Goal: Use online tool/utility

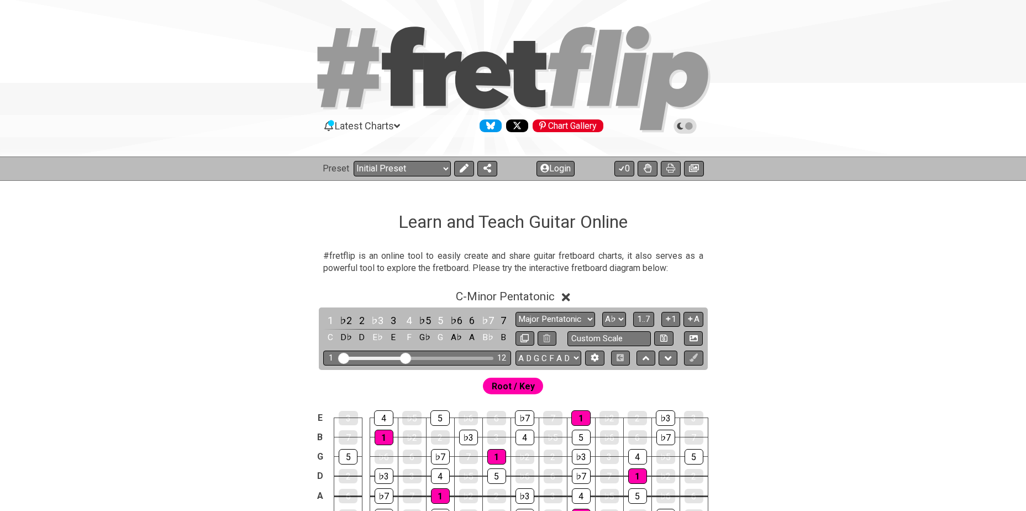
select select "Major Pentatonic"
select select "Ab"
select select "A D G C F A D"
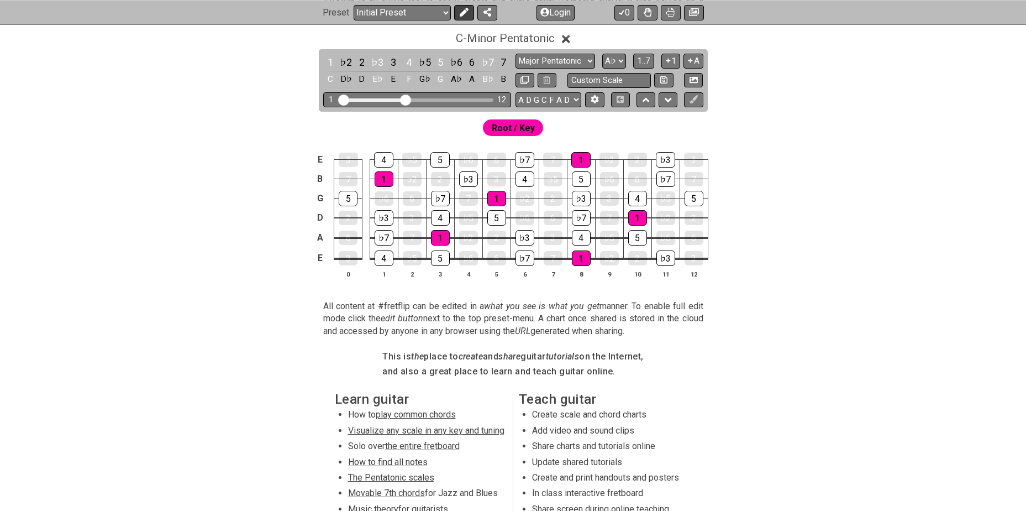
click at [460, 12] on icon at bounding box center [464, 12] width 9 height 9
select select "Minor Pentatonic"
select select "C"
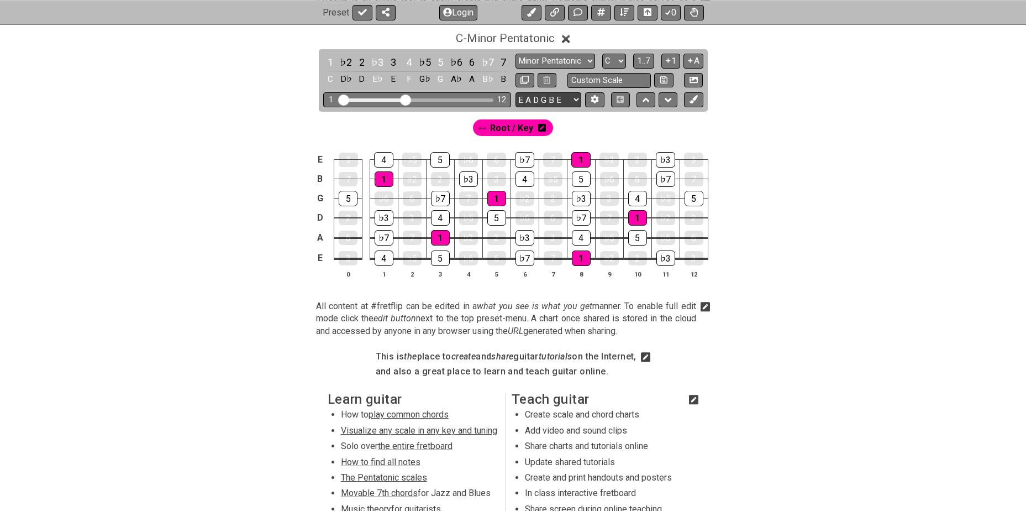
click at [548, 99] on select "E A D G B E E A D G B E E A D G B E B E A D F♯ B A D G C E A D A D G B E E♭ A♭ …" at bounding box center [549, 99] width 66 height 15
select select "A D G C F A D"
click at [516, 92] on select "E A D G B E E A D G B E E A D G B E B E A D F♯ B A D G C E A D A D G B E E♭ A♭ …" at bounding box center [549, 99] width 66 height 15
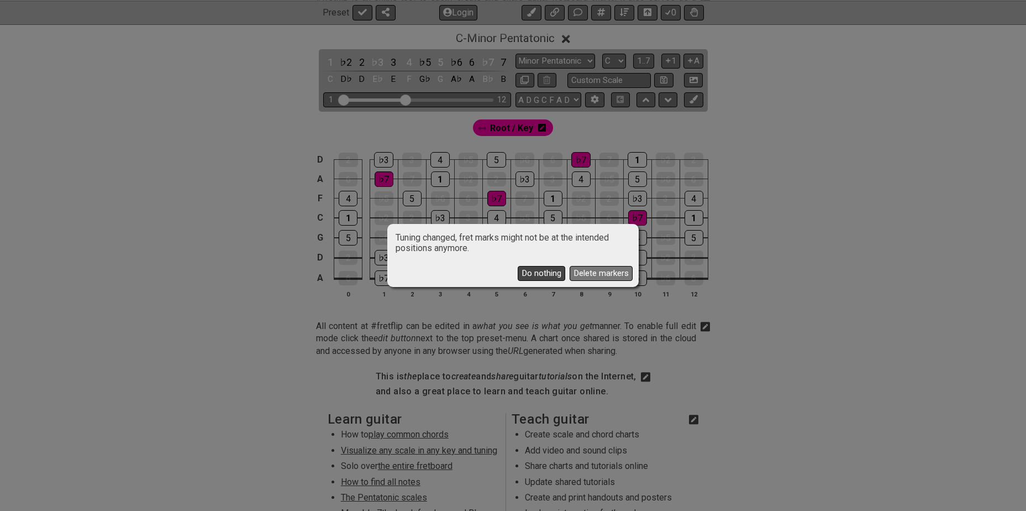
click at [544, 273] on button "Do nothing" at bounding box center [542, 273] width 48 height 15
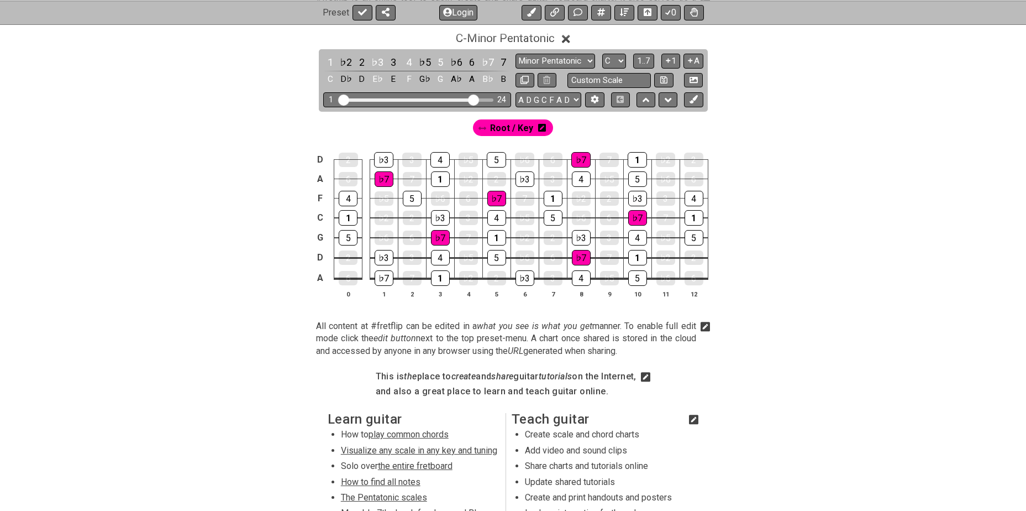
drag, startPoint x: 408, startPoint y: 96, endPoint x: 474, endPoint y: 105, distance: 66.4
click at [474, 99] on input "Visible fret range" at bounding box center [417, 99] width 157 height 0
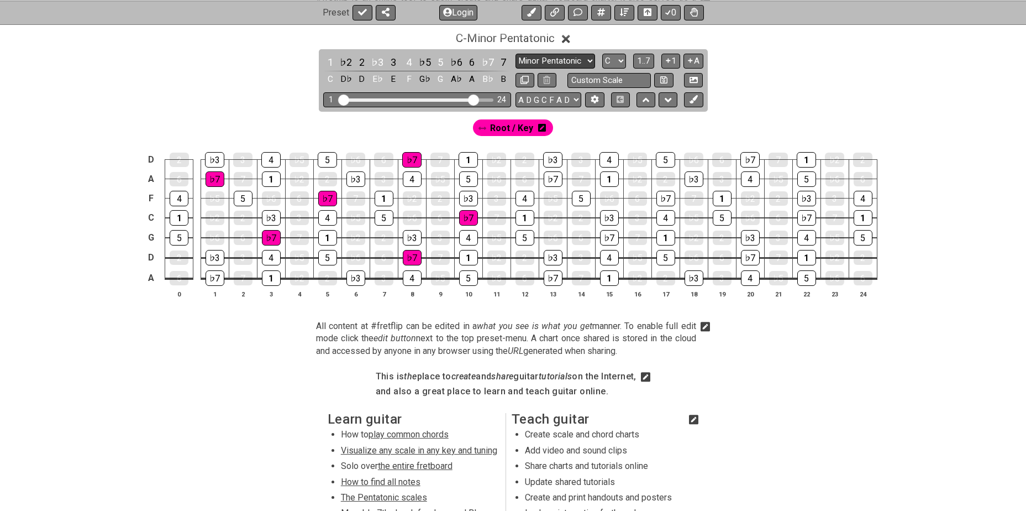
click at [553, 60] on select "Minor Pentatonic Click to edit Minor Pentatonic Major Pentatonic Minor Blues Ma…" at bounding box center [556, 61] width 80 height 15
select select "Major Pentatonic"
click at [516, 54] on select "Minor Pentatonic Click to edit Minor Pentatonic Major Pentatonic Minor Blues Ma…" at bounding box center [556, 61] width 80 height 15
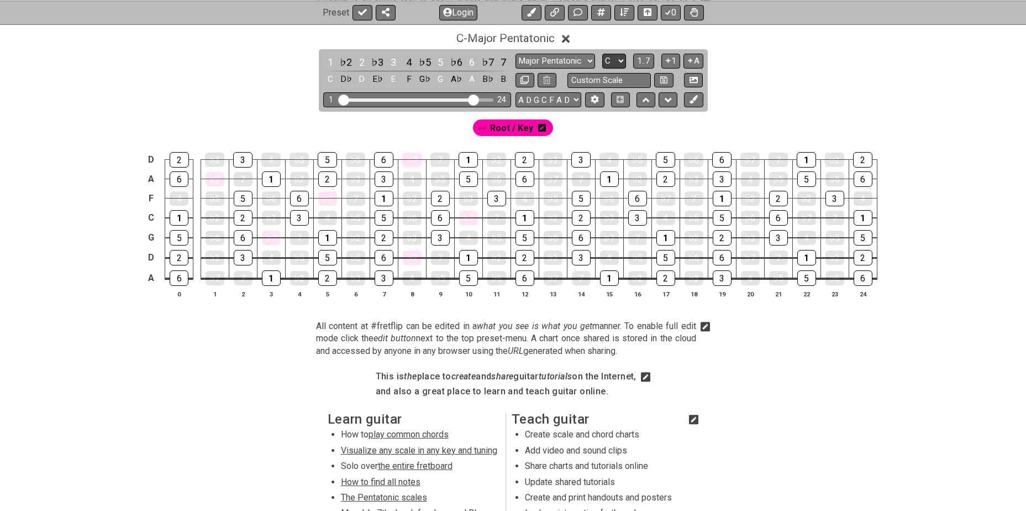
click at [619, 60] on select "A♭ A A♯ B♭ B C C♯ D♭ D D♯ E♭ E F F♯ G♭ G G♯" at bounding box center [614, 61] width 24 height 15
select select "Ab"
click at [602, 54] on select "A♭ A A♯ B♭ B C C♯ D♭ D D♯ E♭ E F F♯ G♭ G G♯" at bounding box center [614, 61] width 24 height 15
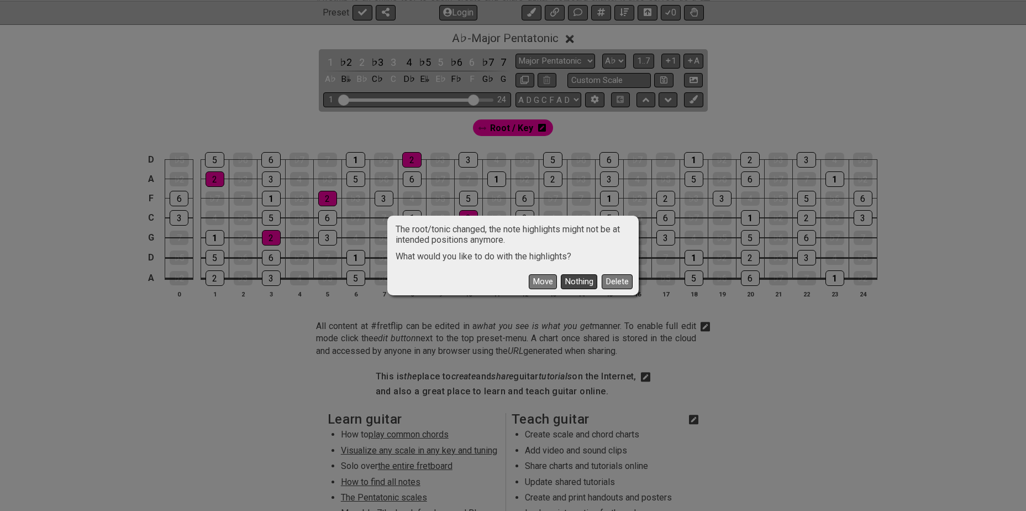
click at [577, 284] on button "Nothing" at bounding box center [579, 281] width 36 height 15
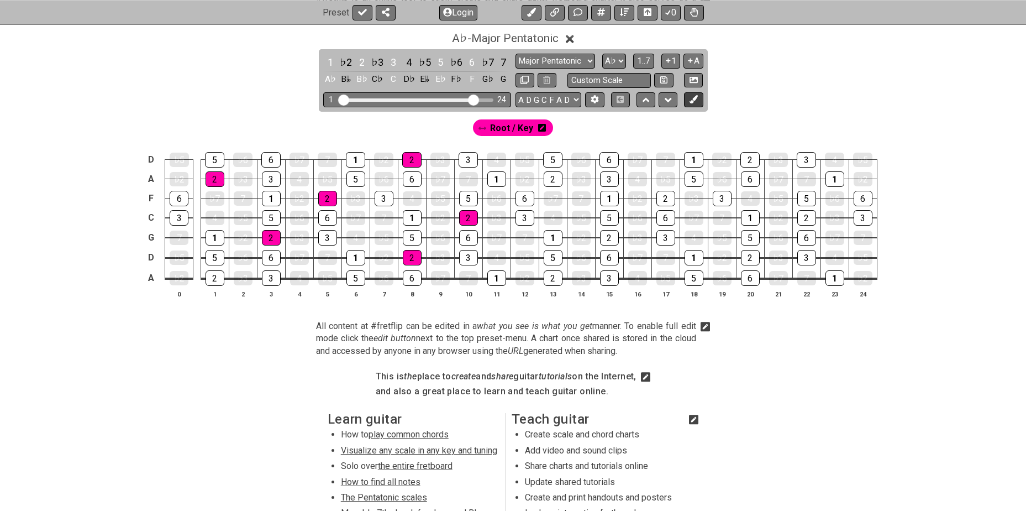
click at [694, 103] on icon at bounding box center [694, 99] width 8 height 8
click at [588, 130] on icon at bounding box center [586, 128] width 8 height 8
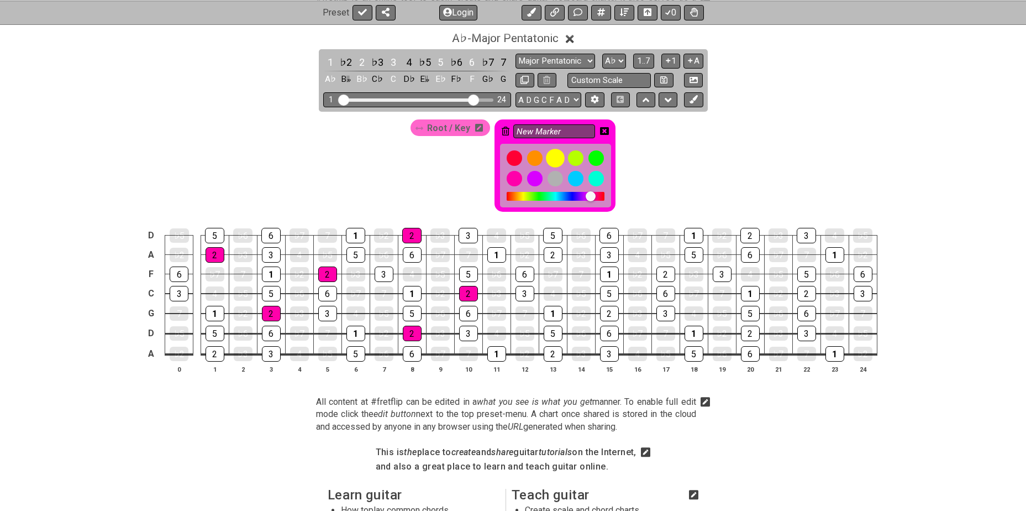
click at [555, 160] on div at bounding box center [555, 158] width 19 height 19
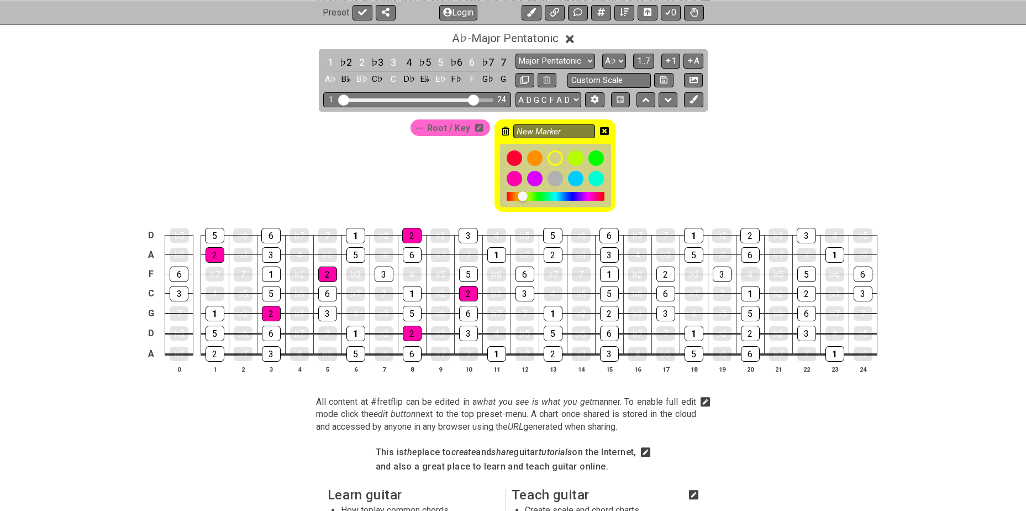
click at [601, 131] on icon at bounding box center [604, 131] width 9 height 8
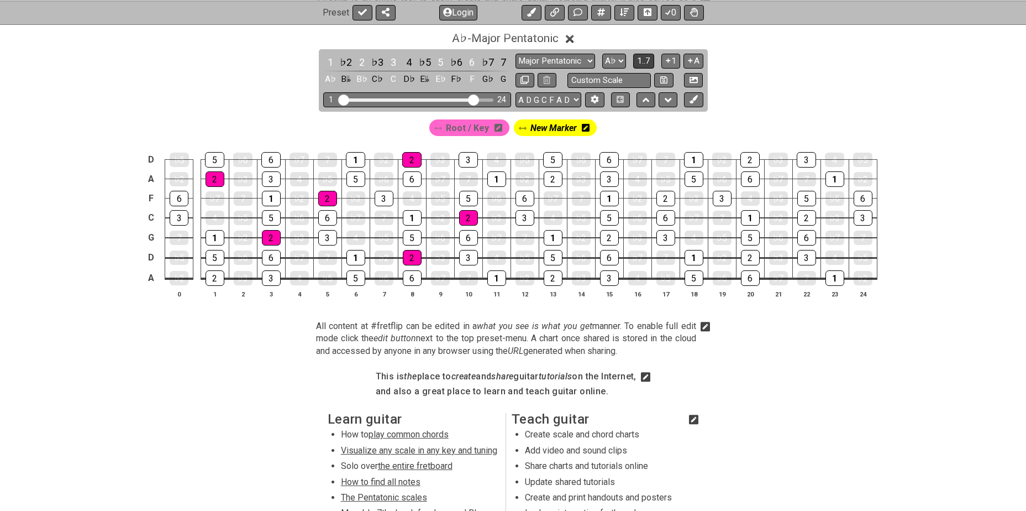
click at [643, 56] on span "1..7" at bounding box center [643, 61] width 13 height 10
click at [645, 59] on span "..." at bounding box center [644, 61] width 5 height 10
click at [501, 128] on icon at bounding box center [499, 128] width 8 height 8
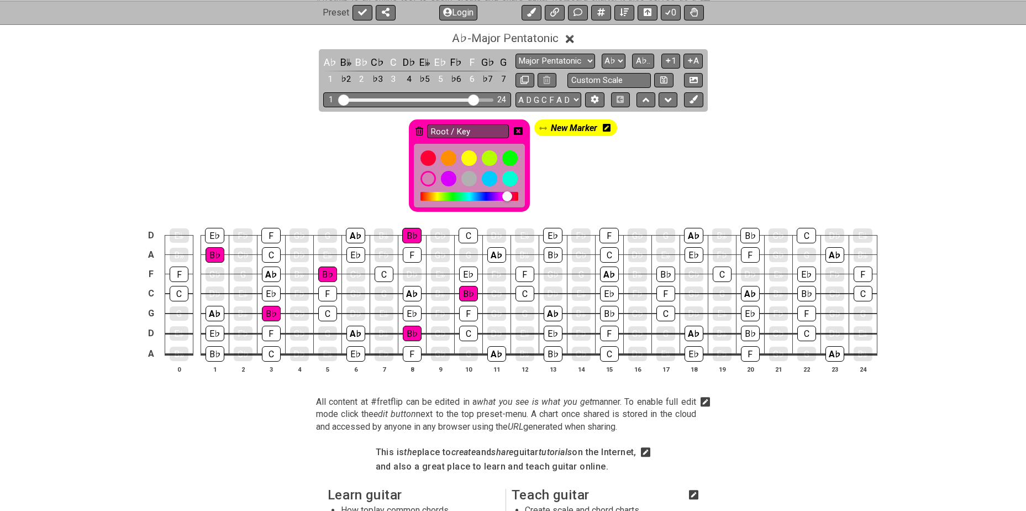
click at [420, 130] on icon at bounding box center [420, 131] width 8 height 9
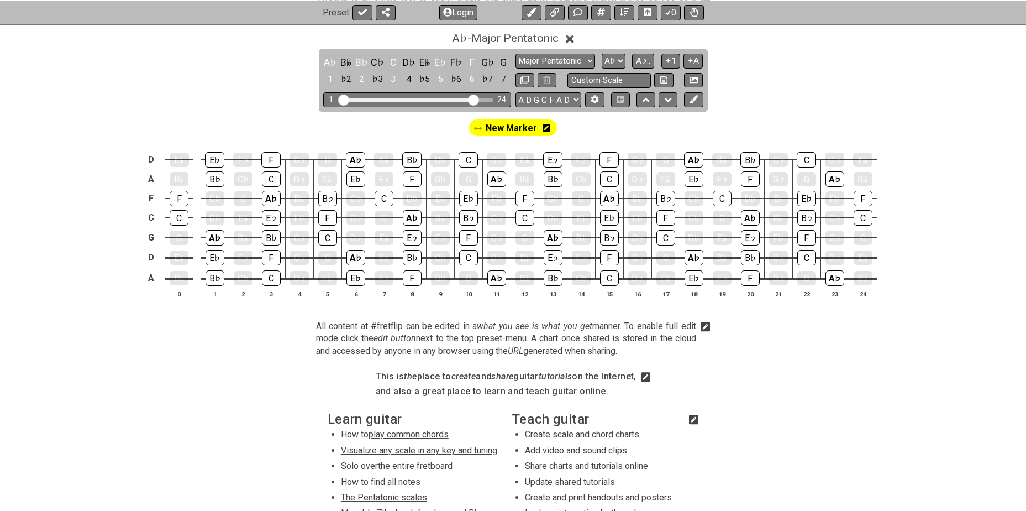
click at [548, 128] on icon at bounding box center [547, 128] width 8 height 8
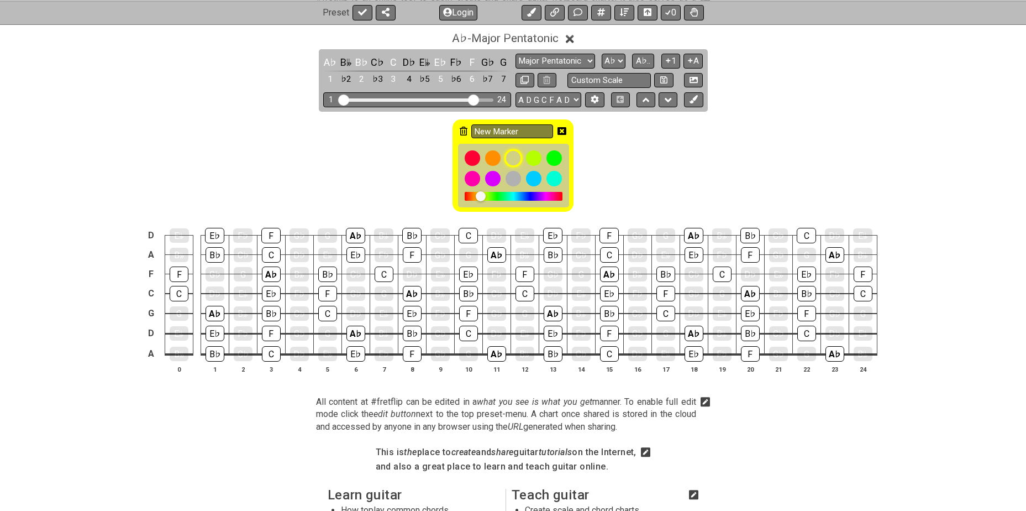
click at [514, 158] on div at bounding box center [513, 158] width 19 height 19
click at [559, 130] on icon at bounding box center [562, 131] width 9 height 8
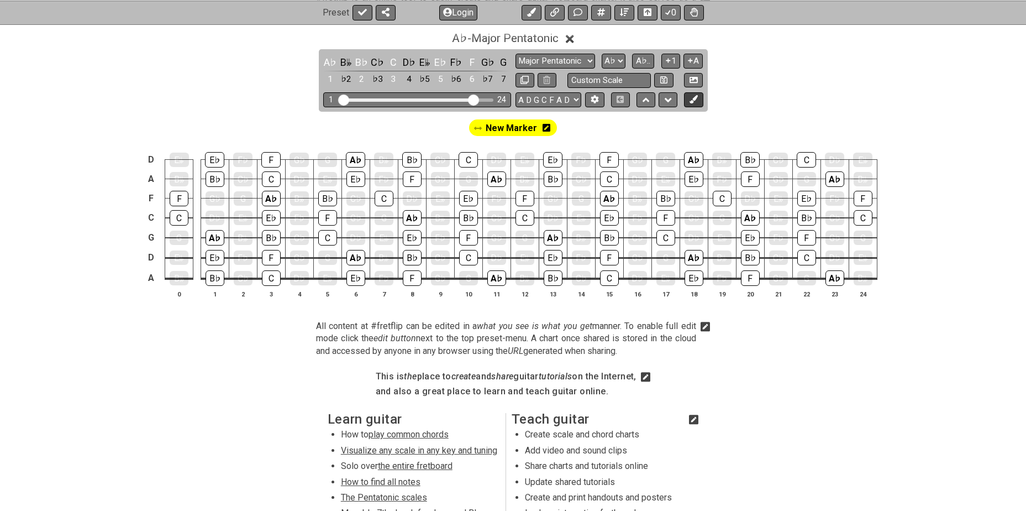
click at [697, 98] on icon at bounding box center [694, 99] width 8 height 8
click at [500, 129] on icon at bounding box center [503, 127] width 8 height 9
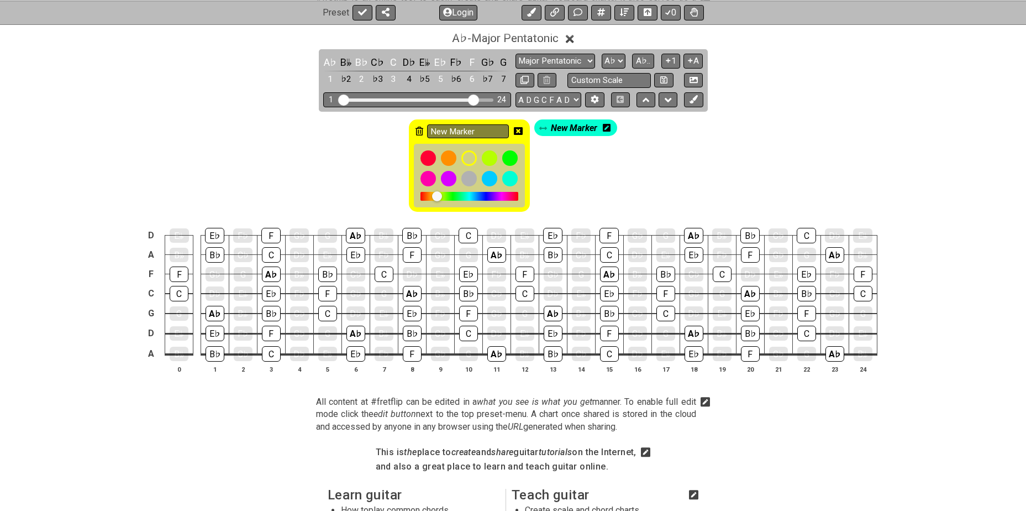
click at [417, 130] on icon at bounding box center [420, 131] width 8 height 9
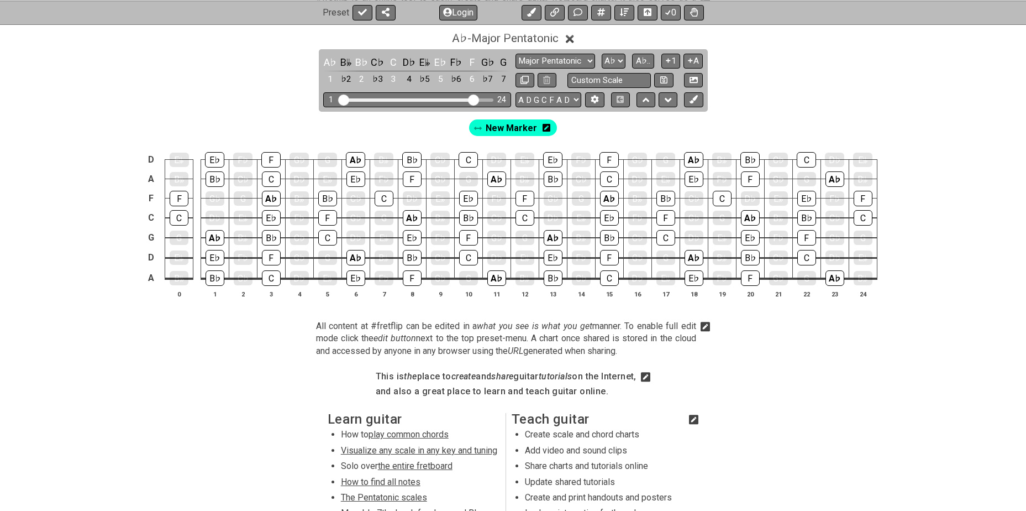
click at [548, 126] on icon at bounding box center [547, 128] width 8 height 8
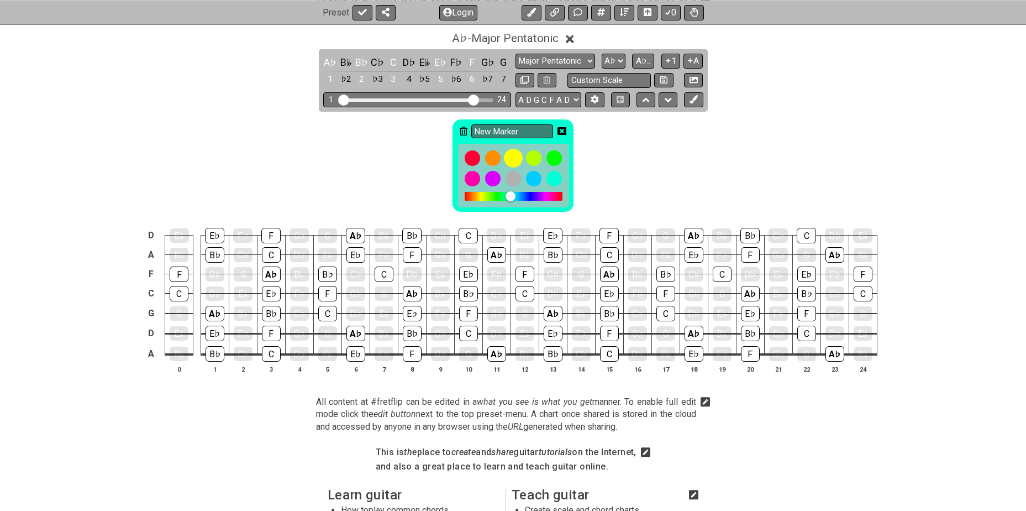
click at [519, 153] on div at bounding box center [513, 158] width 19 height 19
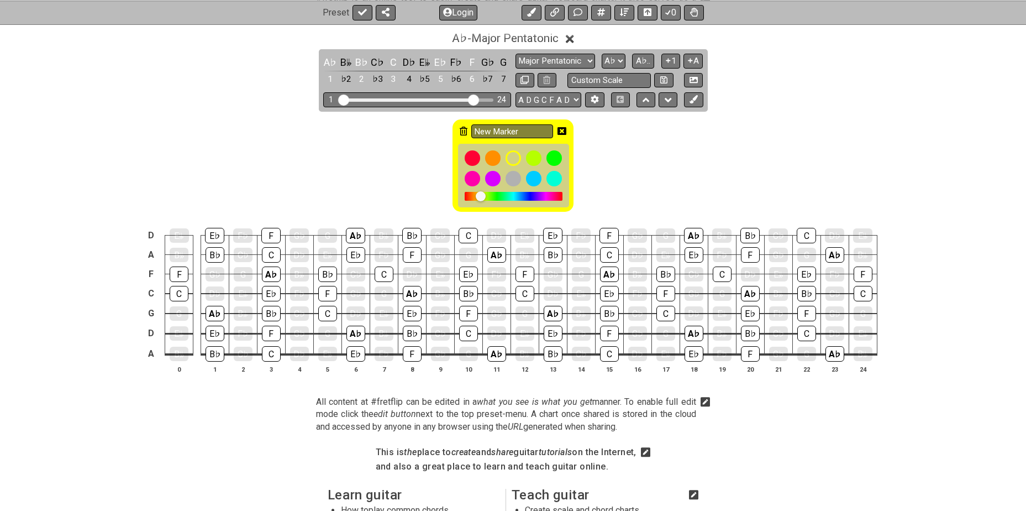
click at [463, 129] on icon at bounding box center [464, 131] width 8 height 9
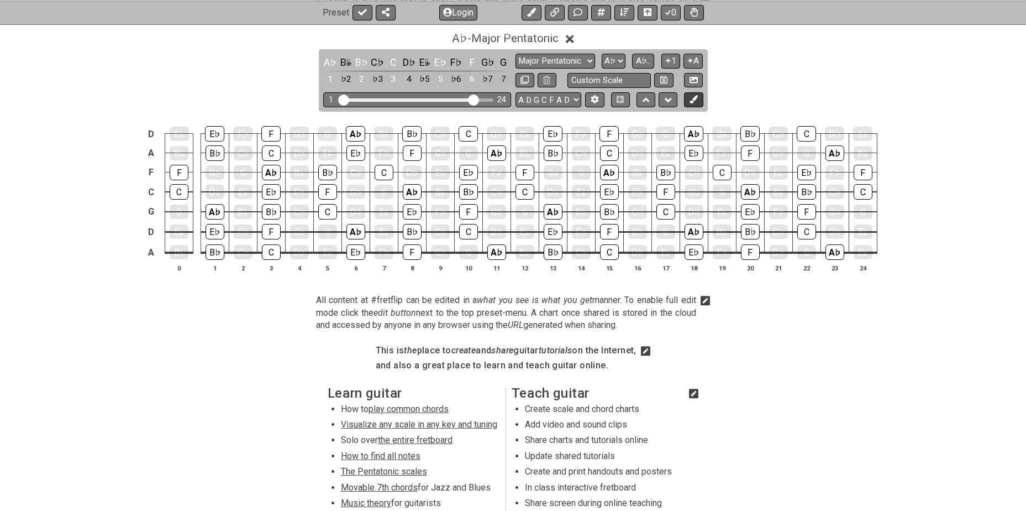
click at [692, 98] on icon at bounding box center [694, 99] width 8 height 8
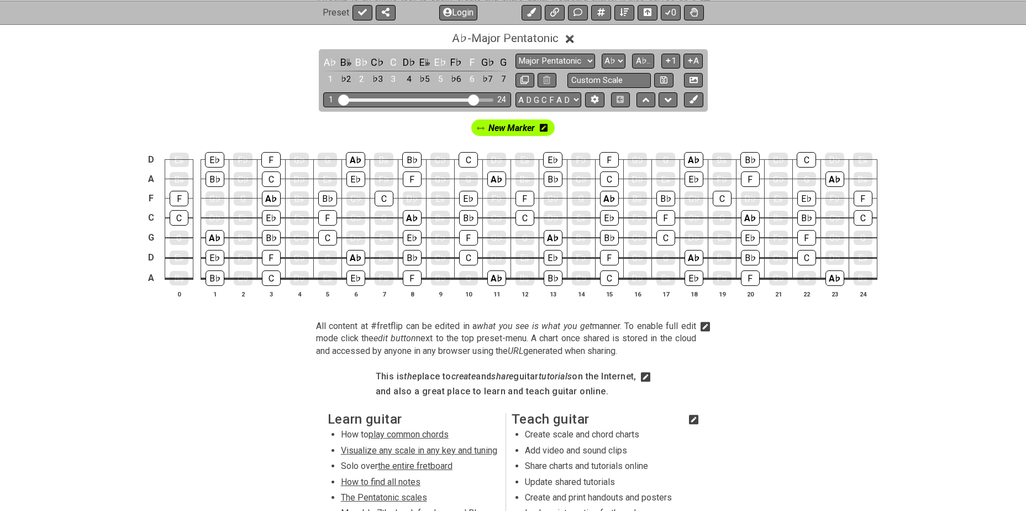
click at [547, 128] on icon at bounding box center [544, 128] width 8 height 8
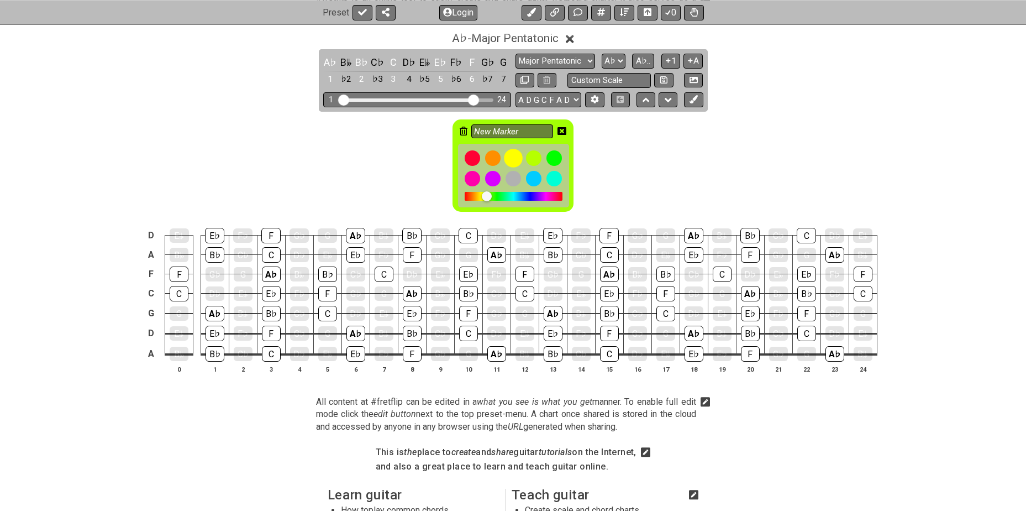
click at [513, 160] on div at bounding box center [513, 158] width 19 height 19
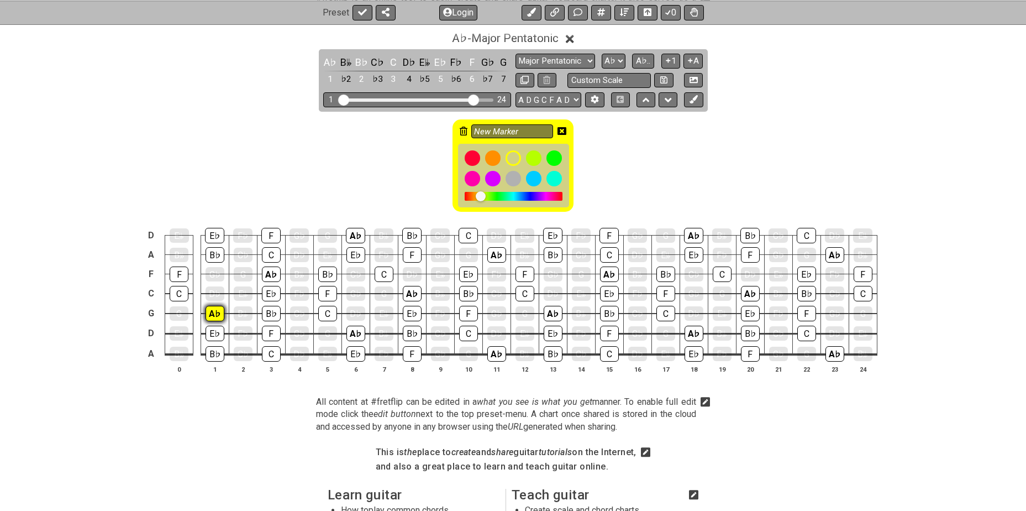
click at [217, 315] on div "A♭" at bounding box center [215, 313] width 19 height 15
click at [273, 274] on div "A♭" at bounding box center [271, 273] width 19 height 15
click at [359, 333] on div "A♭" at bounding box center [356, 333] width 19 height 15
click at [359, 233] on div "A♭" at bounding box center [355, 235] width 19 height 15
click at [408, 291] on div "A♭" at bounding box center [412, 293] width 19 height 15
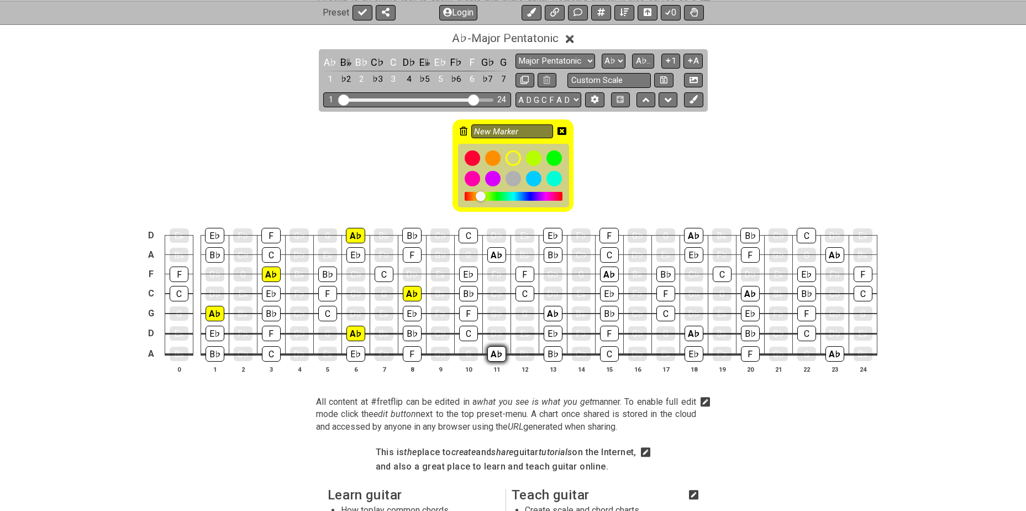
click at [493, 349] on div "A♭" at bounding box center [497, 353] width 19 height 15
click at [495, 248] on div "A♭" at bounding box center [497, 254] width 19 height 15
click at [555, 314] on div "A♭" at bounding box center [553, 313] width 19 height 15
click at [611, 271] on div "A♭" at bounding box center [609, 273] width 19 height 15
click at [695, 331] on div "A♭" at bounding box center [694, 333] width 19 height 15
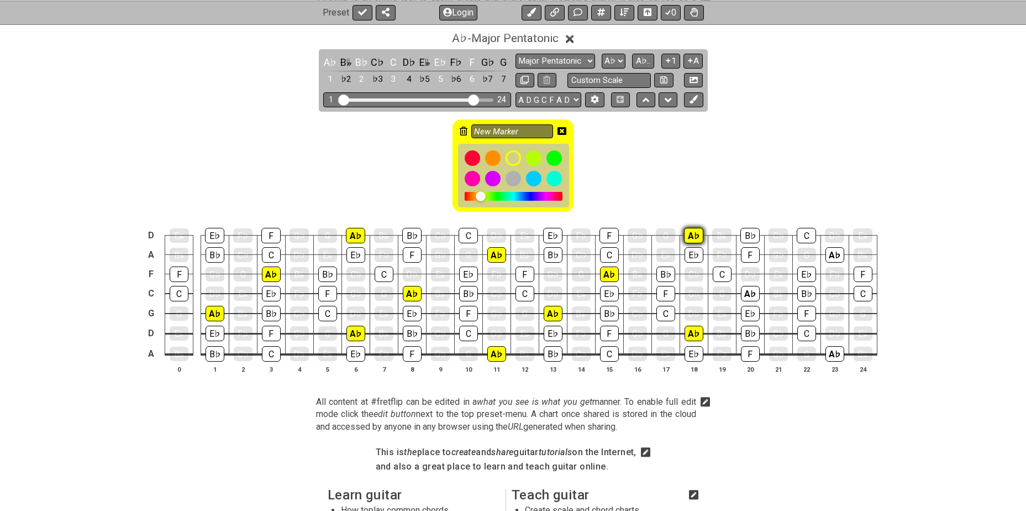
click at [692, 236] on div "A♭" at bounding box center [693, 235] width 19 height 15
click at [751, 288] on div "A♭" at bounding box center [750, 293] width 19 height 15
click at [835, 350] on div "A♭" at bounding box center [835, 353] width 19 height 15
click at [835, 254] on div "A♭" at bounding box center [835, 254] width 19 height 15
click at [563, 131] on icon at bounding box center [562, 131] width 9 height 9
